Goal: Task Accomplishment & Management: Use online tool/utility

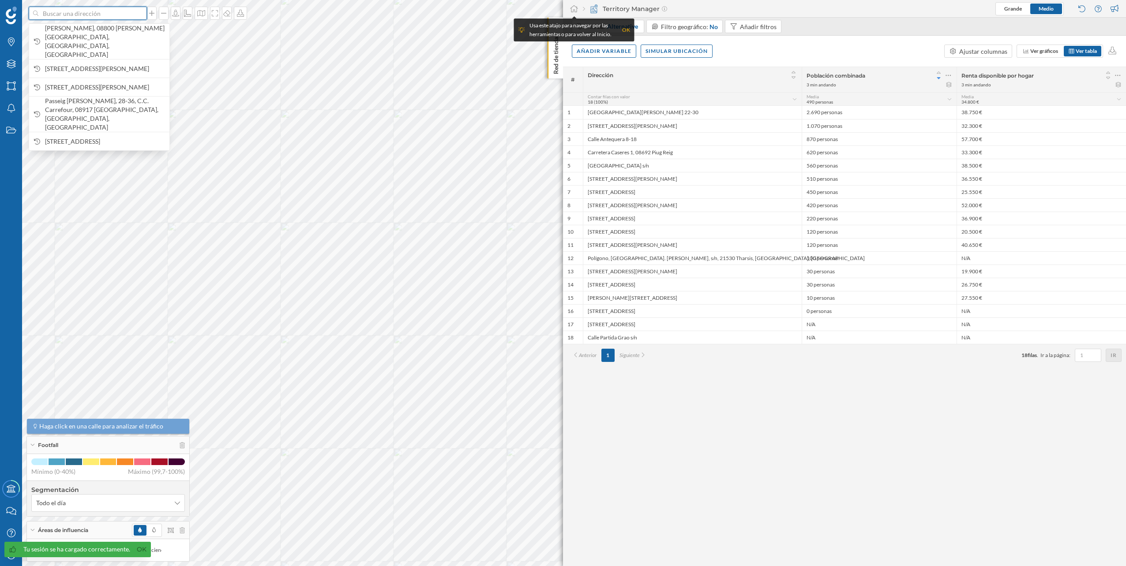
click at [119, 18] on input at bounding box center [87, 13] width 99 height 13
click at [180, 530] on icon at bounding box center [182, 531] width 5 height 6
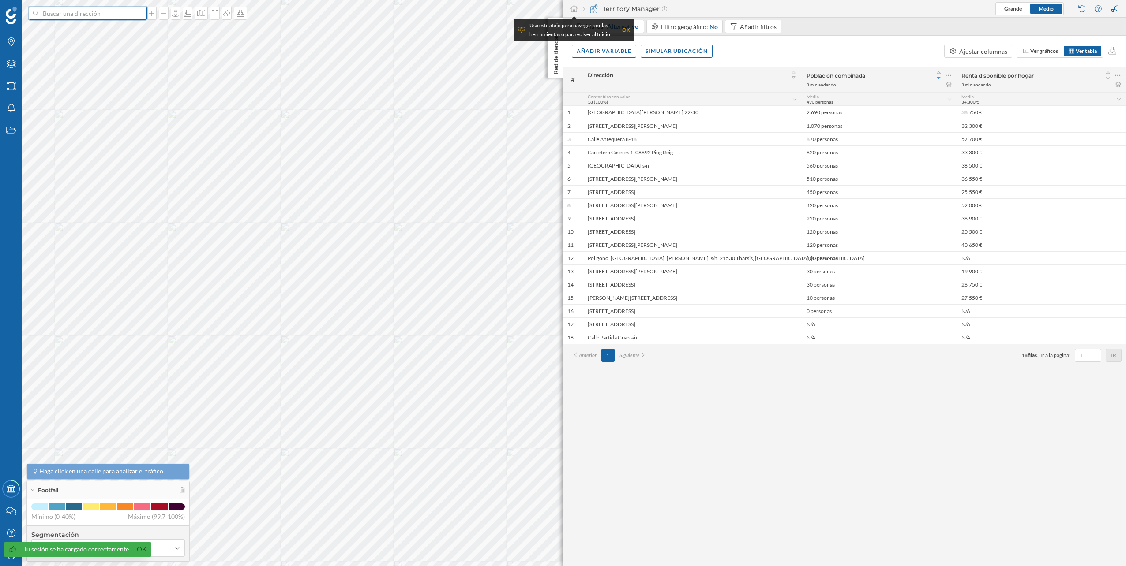
click at [98, 11] on input at bounding box center [87, 13] width 99 height 13
paste input "C.C. La Maquinista, [STREET_ADDRESS][PERSON_NAME]"
type input "C.C. La Maquinista, [STREET_ADDRESS][PERSON_NAME]"
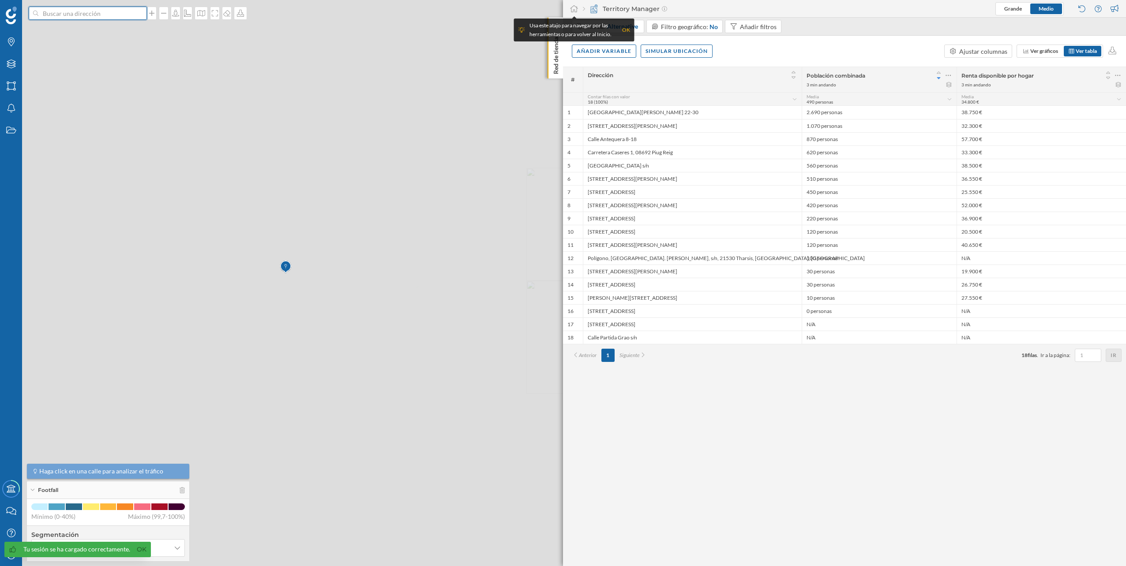
scroll to position [0, 0]
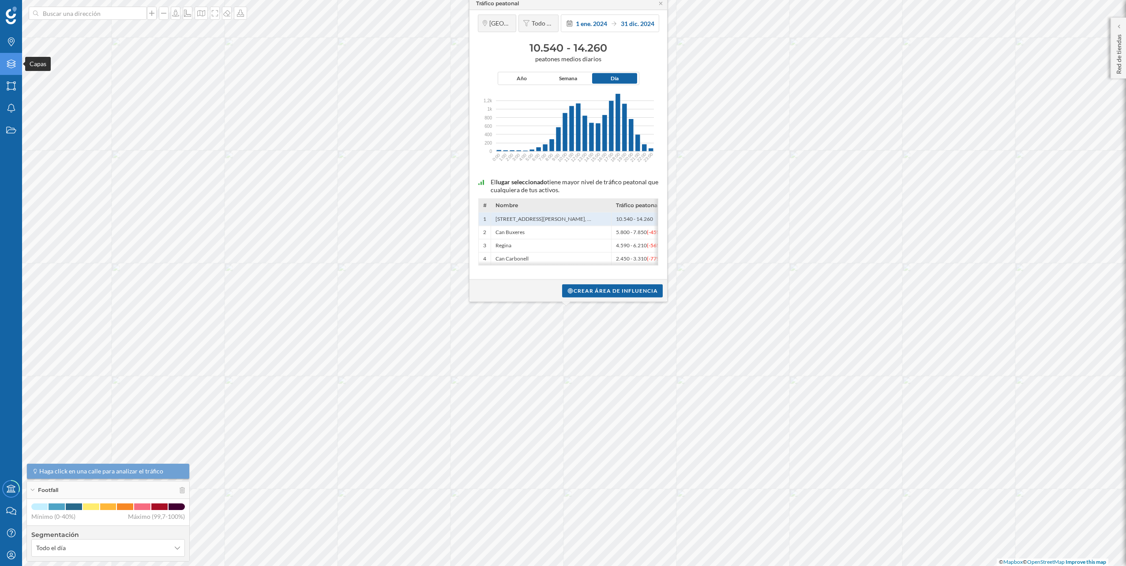
click at [6, 70] on div "Capas" at bounding box center [11, 64] width 22 height 22
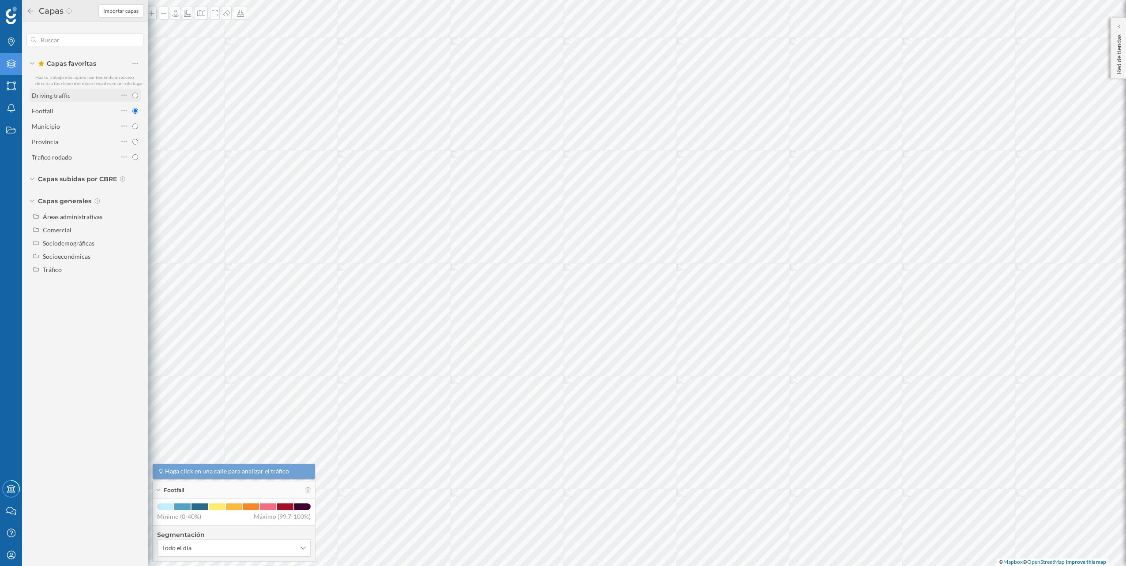
click at [84, 92] on div "Driving traffic" at bounding box center [75, 95] width 86 height 9
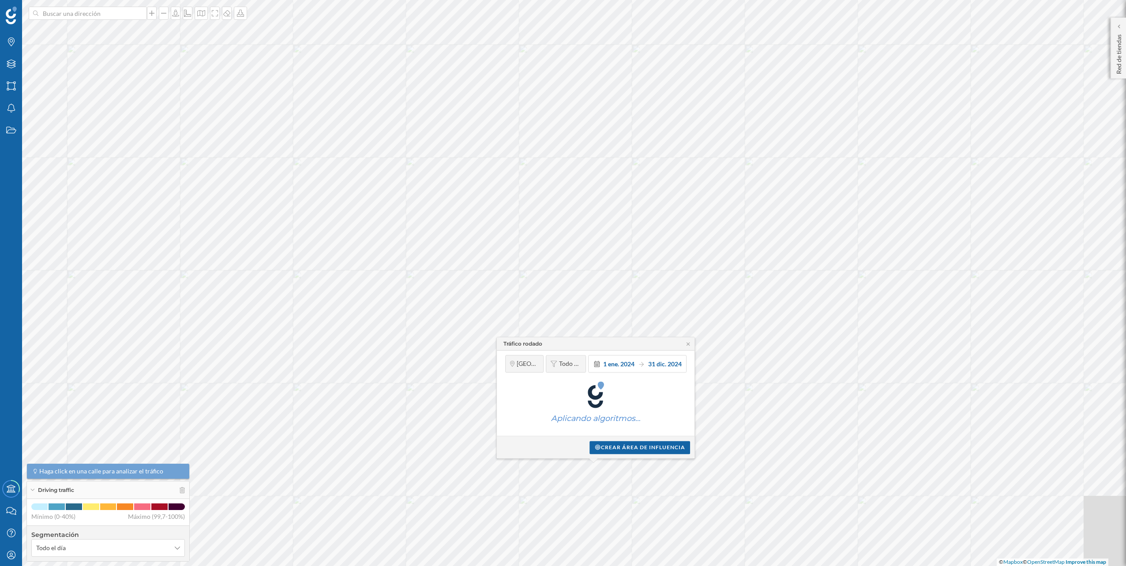
click at [35, 306] on div "Tráfico rodado [GEOGRAPHIC_DATA] Todo el día [DATE] [DATE] Aplicando algoritmos…" at bounding box center [35, 306] width 0 height 0
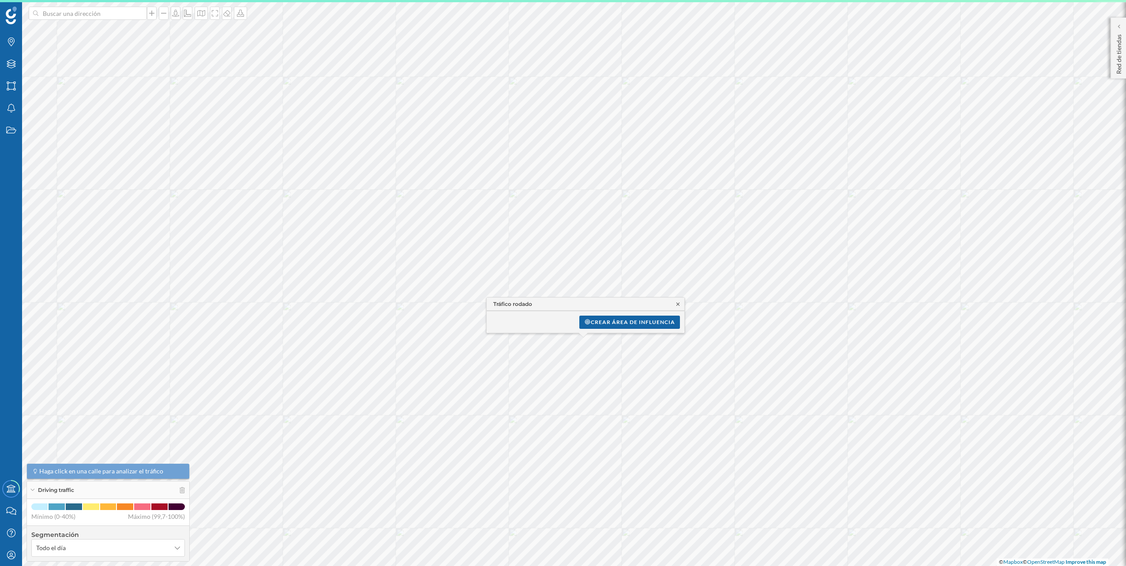
click at [675, 304] on icon at bounding box center [677, 304] width 7 height 5
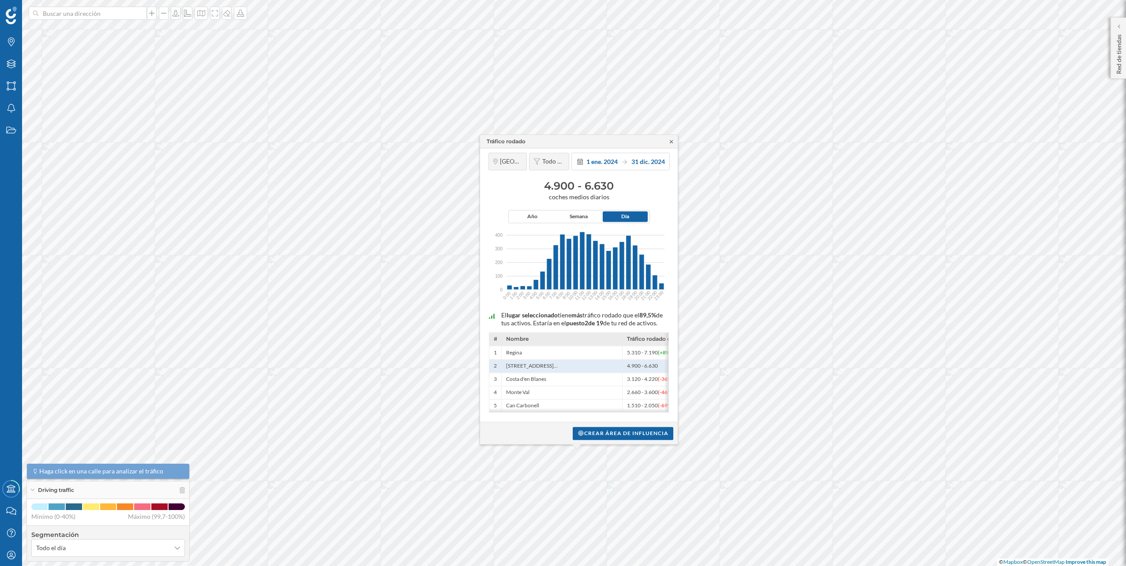
click at [670, 139] on icon at bounding box center [671, 141] width 7 height 5
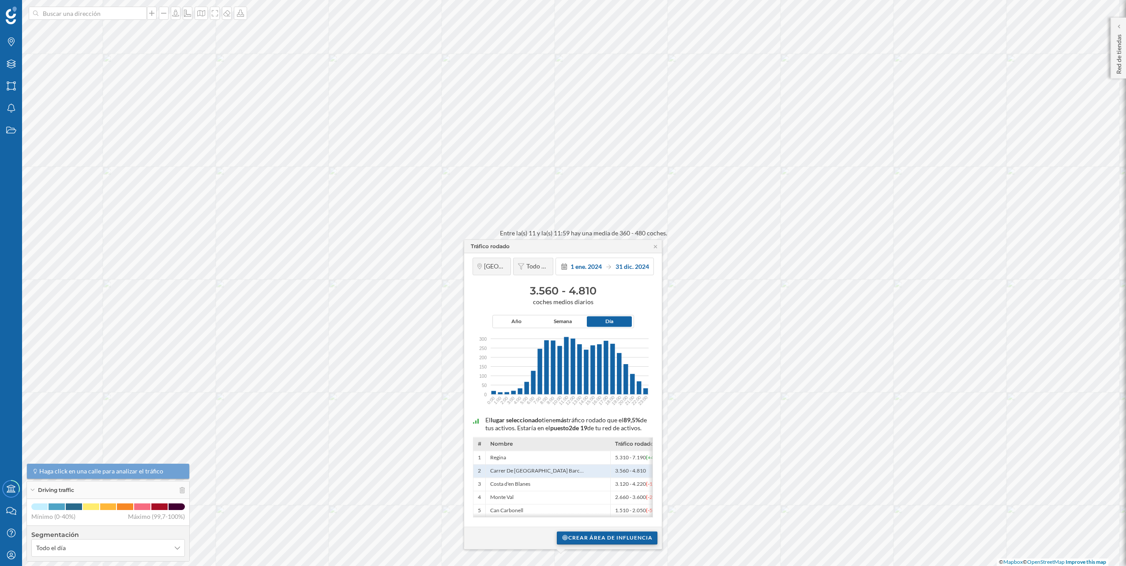
click at [631, 533] on div "Crear área de influencia" at bounding box center [607, 537] width 101 height 13
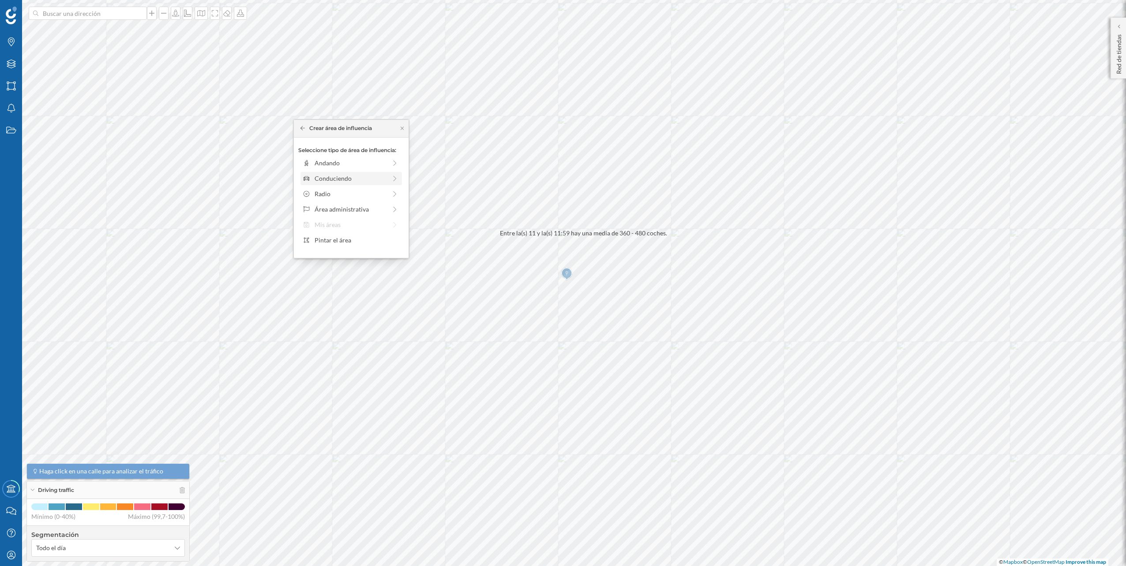
click at [344, 182] on div "Conduciendo" at bounding box center [350, 178] width 72 height 9
click at [322, 176] on div "0 min. 3 min. 5 min. 7 min. 10 min. 12 min. 15 min. 20 min. 30 min. 45 min. 50 …" at bounding box center [352, 175] width 98 height 2
click at [352, 247] on div "Crear área de influencia" at bounding box center [351, 241] width 106 height 13
